Goal: Contribute content: Add original content to the website for others to see

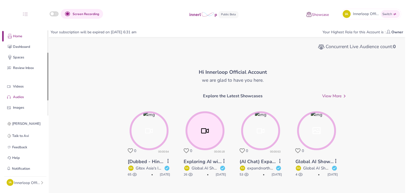
scroll to position [40, 0]
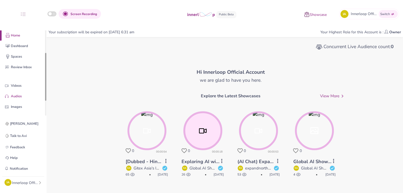
drag, startPoint x: 45, startPoint y: 72, endPoint x: 44, endPoint y: 95, distance: 22.8
click at [44, 95] on div "Quick Upload Video Messaging Voice Note Home Dashboard Spaces Review Inbox Vide…" at bounding box center [23, 72] width 46 height 85
click at [22, 86] on p "Videos" at bounding box center [27, 86] width 33 height 6
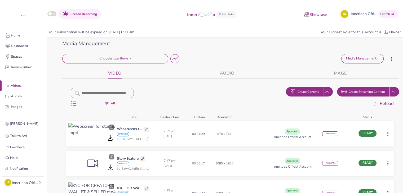
click at [301, 92] on span "Create Content" at bounding box center [307, 92] width 21 height 5
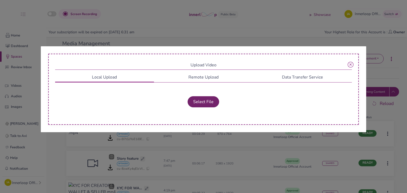
click at [210, 103] on button "Select File" at bounding box center [203, 101] width 32 height 11
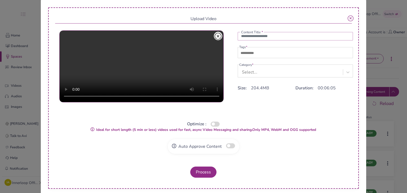
click at [256, 39] on input "text" at bounding box center [295, 36] width 115 height 8
click at [252, 37] on input "**********" at bounding box center [295, 36] width 115 height 8
click at [264, 38] on input "**********" at bounding box center [295, 36] width 115 height 8
type input "**********"
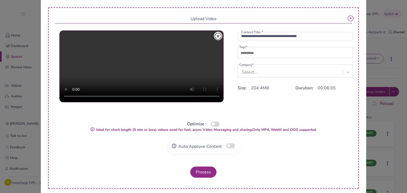
click at [267, 52] on input "text" at bounding box center [257, 53] width 37 height 6
type input "***"
click at [247, 69] on div "Select..." at bounding box center [291, 72] width 104 height 10
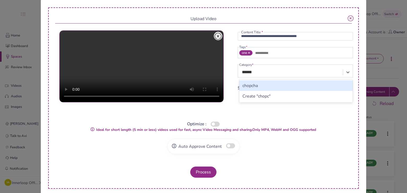
type input "*******"
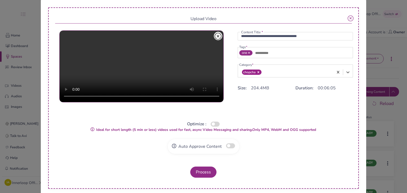
click at [212, 124] on button "button" at bounding box center [215, 124] width 9 height 5
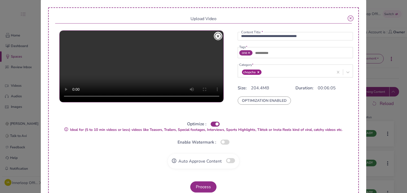
click at [226, 161] on button "button" at bounding box center [230, 160] width 9 height 5
click at [207, 184] on button "Process" at bounding box center [203, 187] width 26 height 11
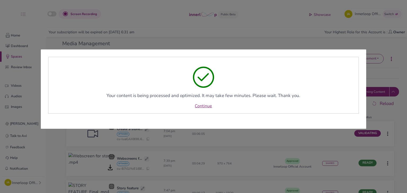
drag, startPoint x: 208, startPoint y: 104, endPoint x: 268, endPoint y: 84, distance: 63.1
click at [208, 104] on link "Continue" at bounding box center [203, 106] width 17 height 6
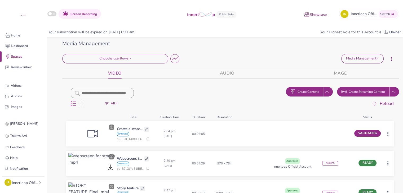
click at [312, 91] on span "Create Content" at bounding box center [307, 92] width 21 height 5
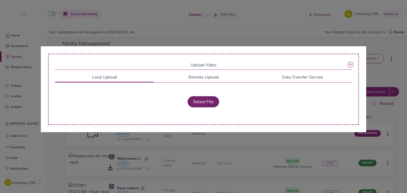
click at [212, 101] on button "Select File" at bounding box center [203, 101] width 32 height 11
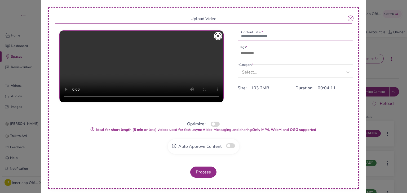
click at [249, 36] on input "text" at bounding box center [295, 36] width 115 height 8
click at [270, 35] on input "**********" at bounding box center [295, 36] width 115 height 8
type input "**********"
click at [258, 50] on fieldset "Tags *" at bounding box center [295, 52] width 115 height 14
click at [263, 51] on input "text" at bounding box center [257, 53] width 37 height 6
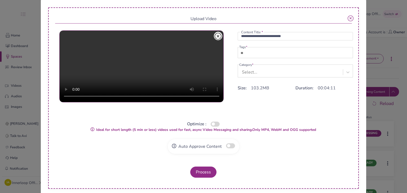
type input "***"
click at [259, 74] on div "Select..." at bounding box center [291, 72] width 104 height 10
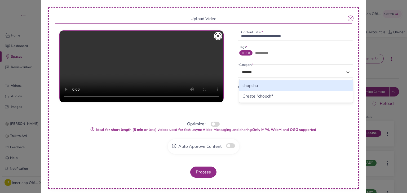
type input "*******"
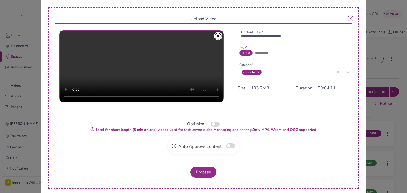
click at [211, 125] on button "button" at bounding box center [215, 124] width 9 height 5
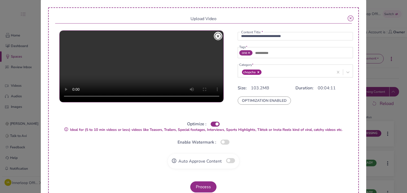
click at [227, 159] on button "button" at bounding box center [230, 160] width 9 height 5
click at [208, 187] on button "Process" at bounding box center [203, 187] width 26 height 11
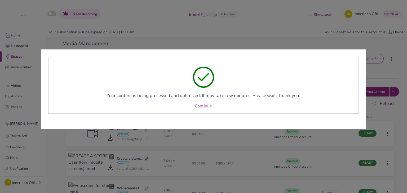
click at [204, 106] on link "Continue" at bounding box center [203, 106] width 17 height 6
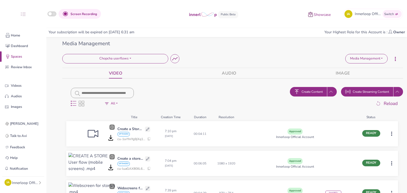
click at [389, 162] on html "Screen Recording Showcase IA Innerloop Official Switch Quick Upload Video Messa…" at bounding box center [203, 96] width 407 height 193
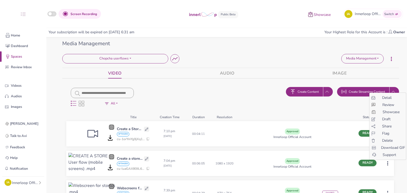
click at [388, 127] on span "Share" at bounding box center [387, 127] width 10 height 6
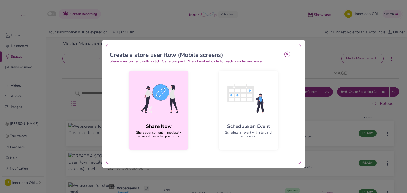
click at [161, 110] on img at bounding box center [158, 99] width 51 height 48
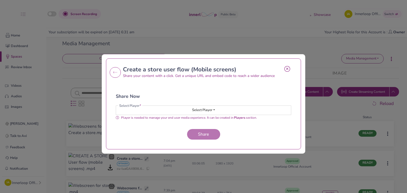
click at [172, 111] on button "Select Player" at bounding box center [203, 110] width 175 height 9
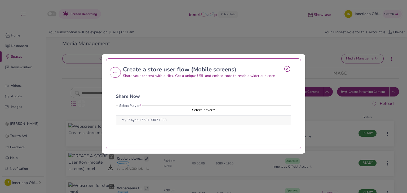
click at [166, 124] on button "My-Player-1758190071238" at bounding box center [203, 120] width 174 height 9
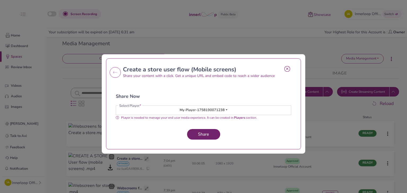
click at [200, 136] on span "Share" at bounding box center [203, 135] width 15 height 6
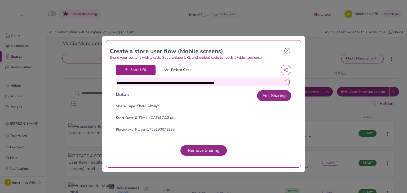
click at [285, 82] on img at bounding box center [286, 82] width 5 height 5
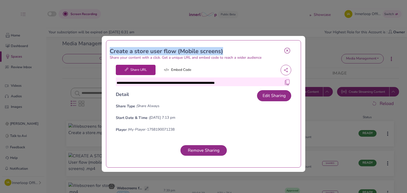
drag, startPoint x: 227, startPoint y: 50, endPoint x: 100, endPoint y: 50, distance: 126.6
click at [100, 50] on div "**********" at bounding box center [203, 96] width 407 height 193
copy h2 "Create a store user flow (Mobile screens)"
click at [180, 50] on h2 "Create a store user flow (Mobile screens)" at bounding box center [195, 51] width 171 height 7
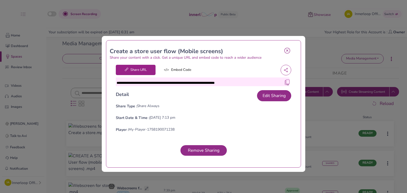
click at [284, 82] on img at bounding box center [286, 82] width 5 height 5
click at [285, 50] on icon at bounding box center [287, 51] width 6 height 6
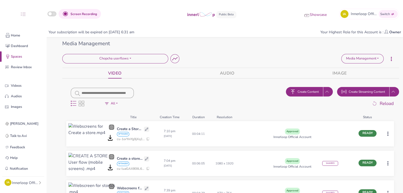
click at [388, 134] on html "Screen Recording Showcase IA Innerloop Official Switch Quick Upload Video Messa…" at bounding box center [201, 96] width 403 height 193
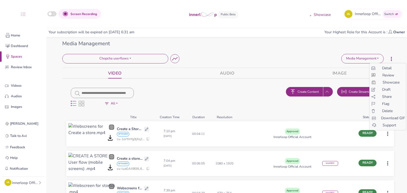
click at [387, 96] on span "Share" at bounding box center [387, 97] width 10 height 6
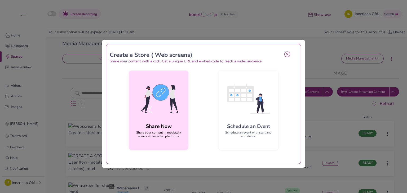
click at [179, 103] on img at bounding box center [158, 99] width 51 height 48
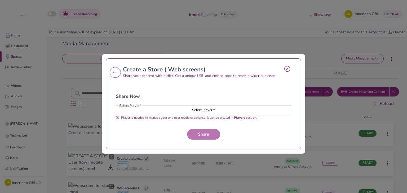
click at [204, 110] on span "Select Player" at bounding box center [202, 110] width 20 height 5
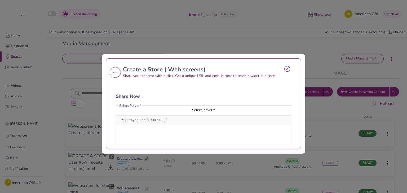
click at [204, 124] on button "My-Player-1758190071238" at bounding box center [203, 120] width 174 height 9
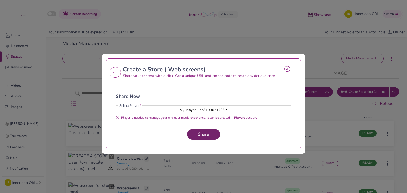
click at [202, 133] on span "Share" at bounding box center [203, 135] width 15 height 6
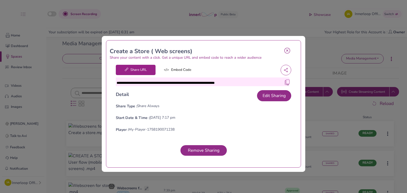
click at [284, 82] on img at bounding box center [286, 82] width 5 height 5
